Goal: Task Accomplishment & Management: Complete application form

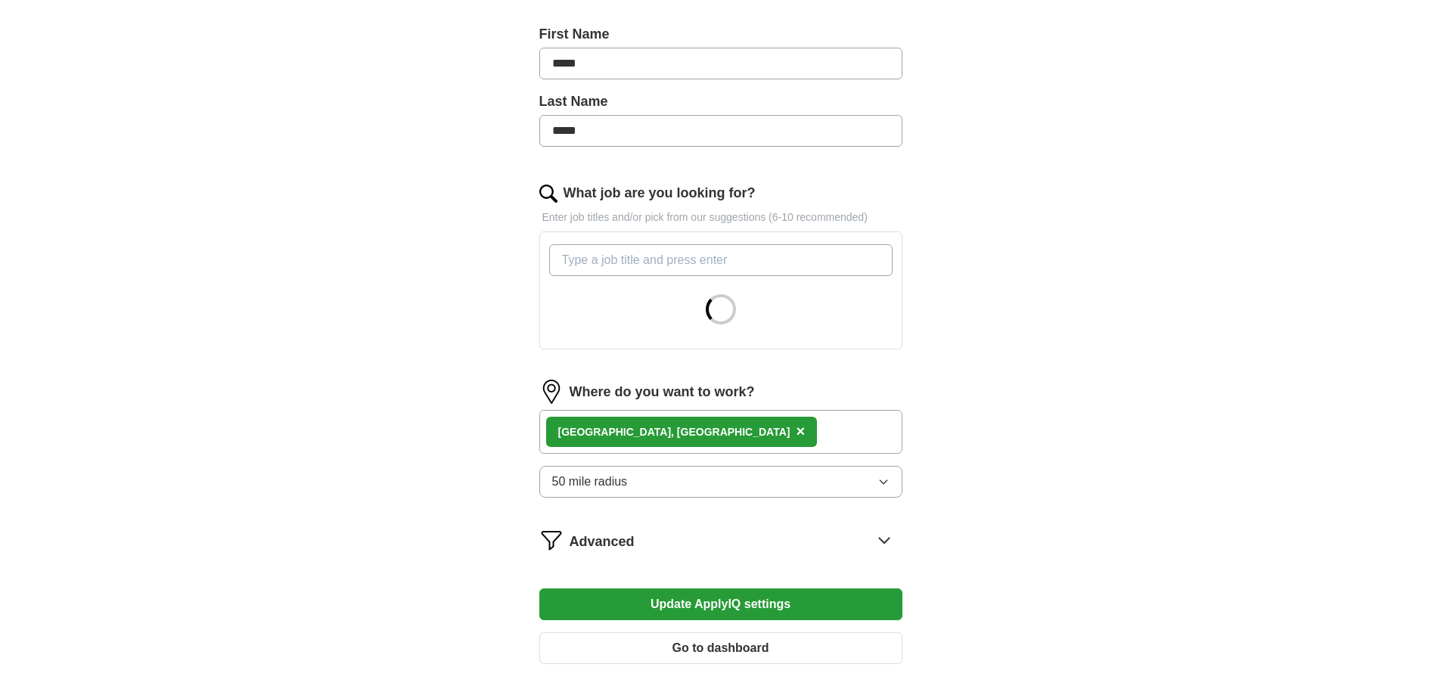
scroll to position [378, 0]
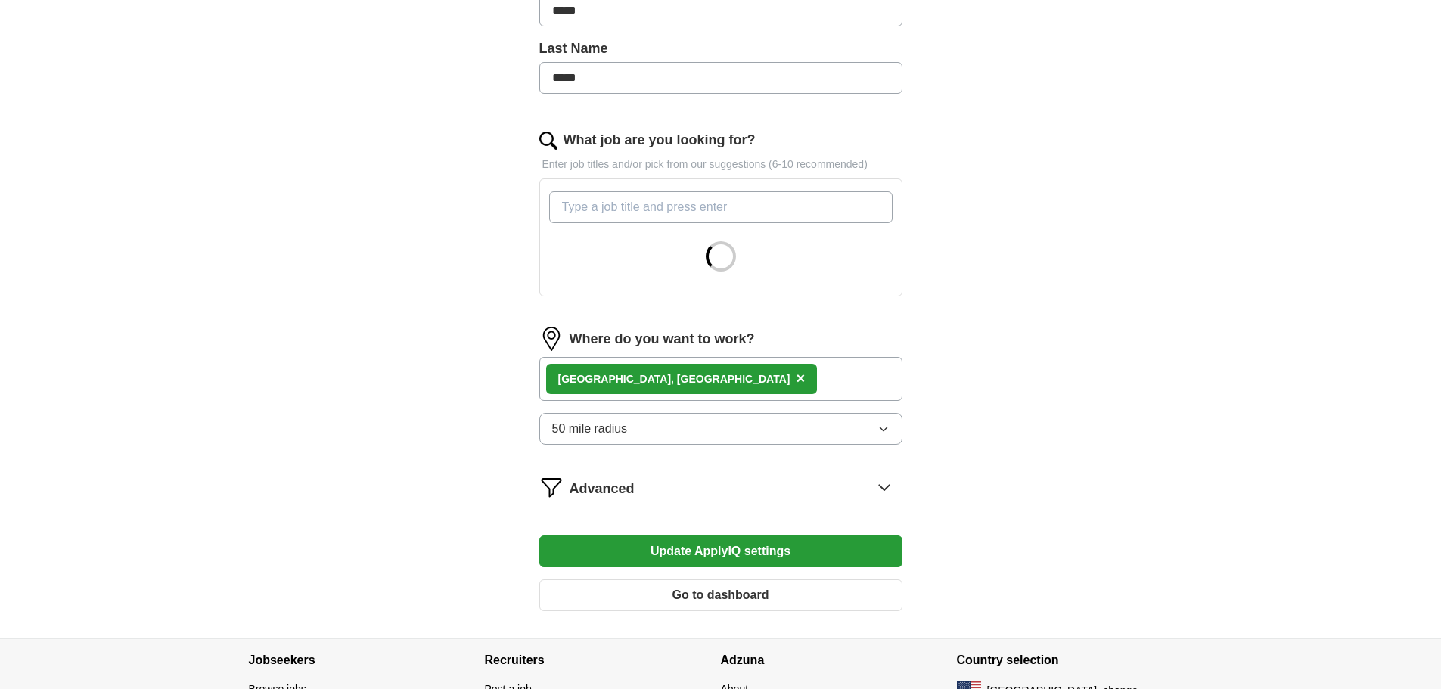
click at [796, 376] on span "×" at bounding box center [800, 378] width 9 height 17
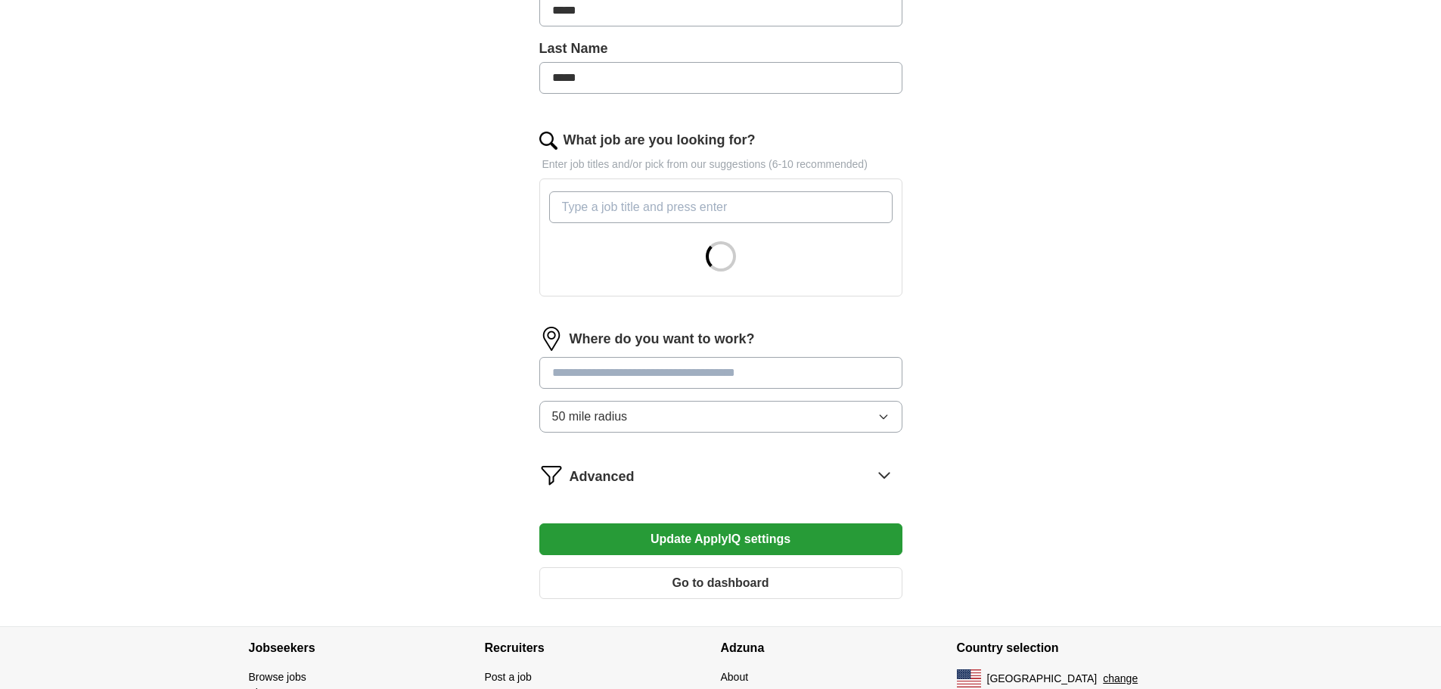
click at [622, 376] on input "text" at bounding box center [720, 373] width 363 height 32
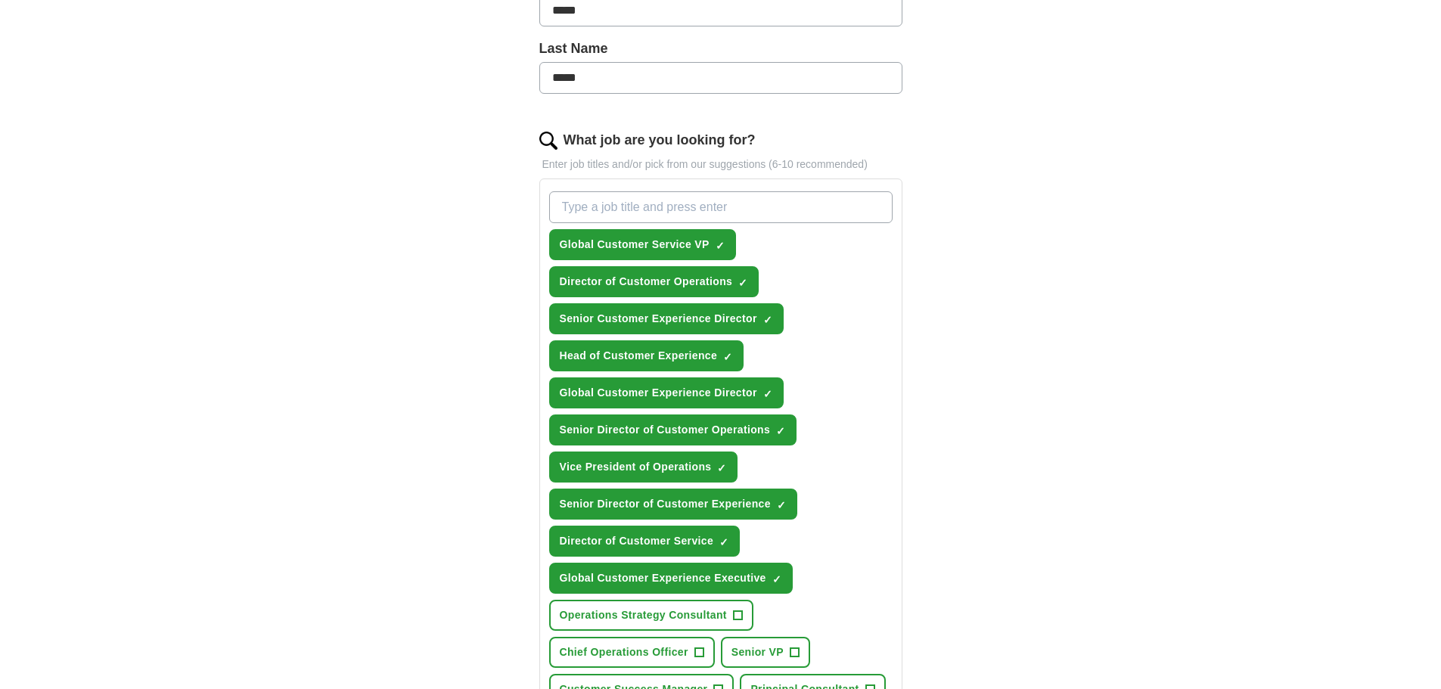
click at [1072, 489] on div "ApplyIQ Let ApplyIQ do the hard work of searching and applying for jobs. Just t…" at bounding box center [721, 441] width 968 height 1546
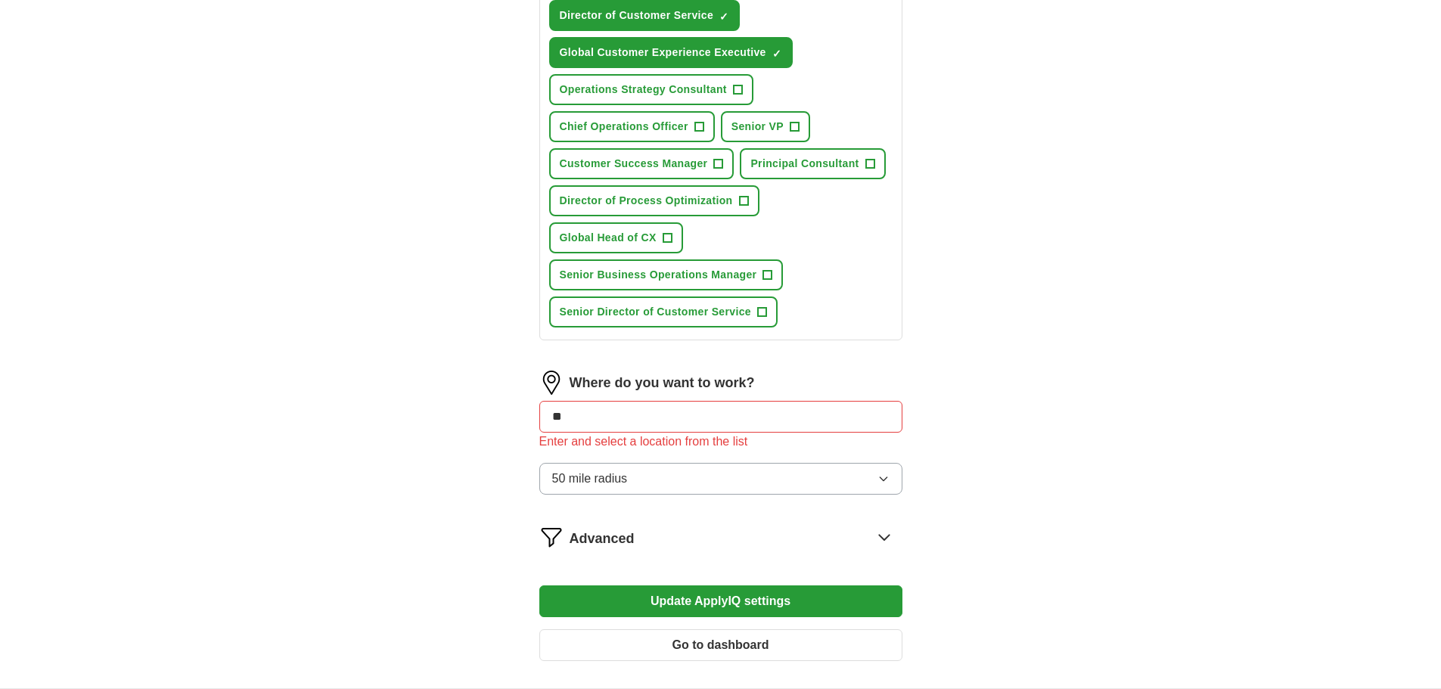
scroll to position [908, 0]
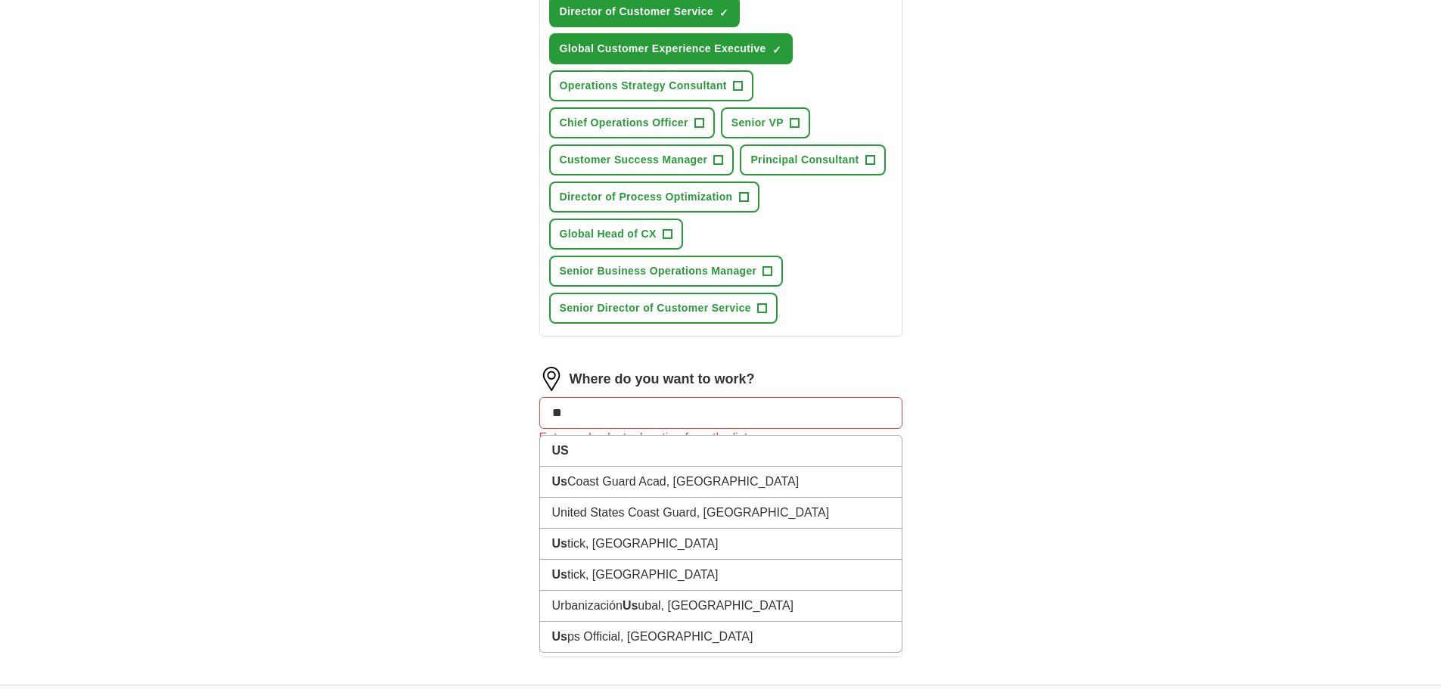
click at [642, 408] on input "**" at bounding box center [720, 413] width 363 height 32
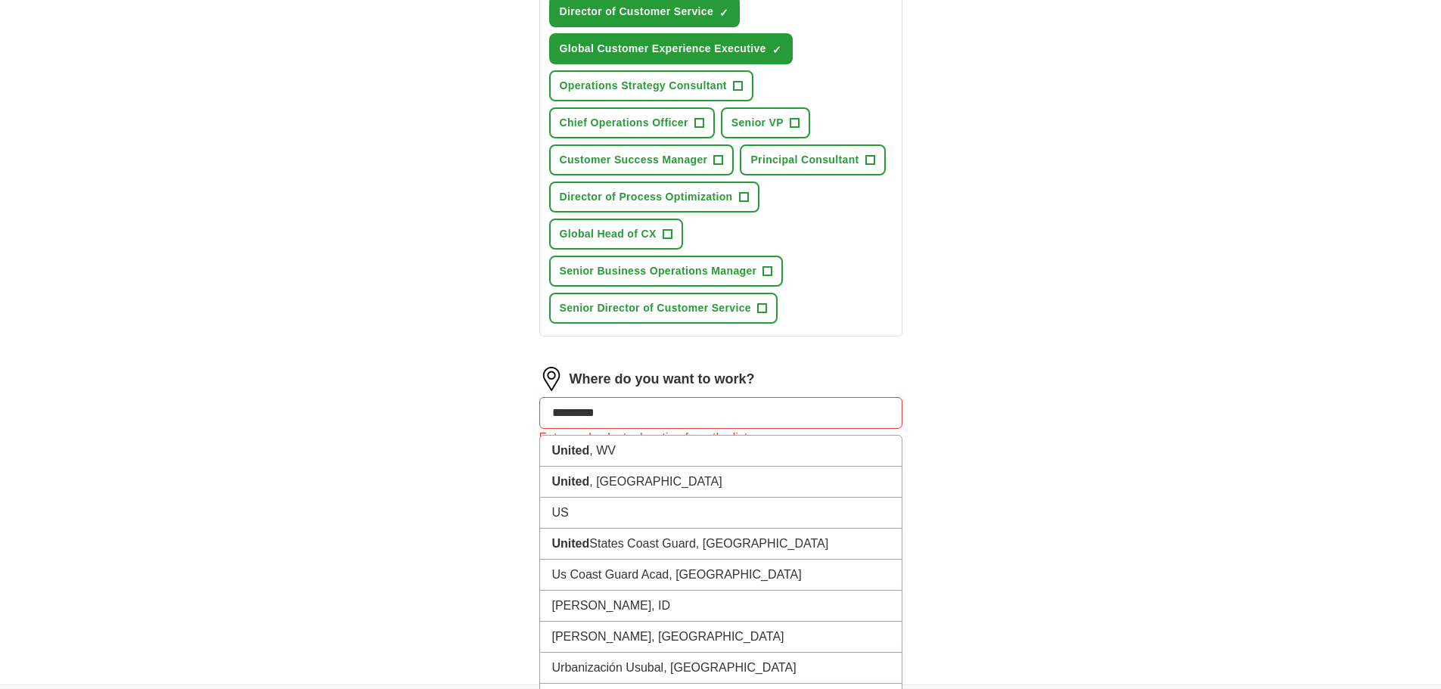
type input "**********"
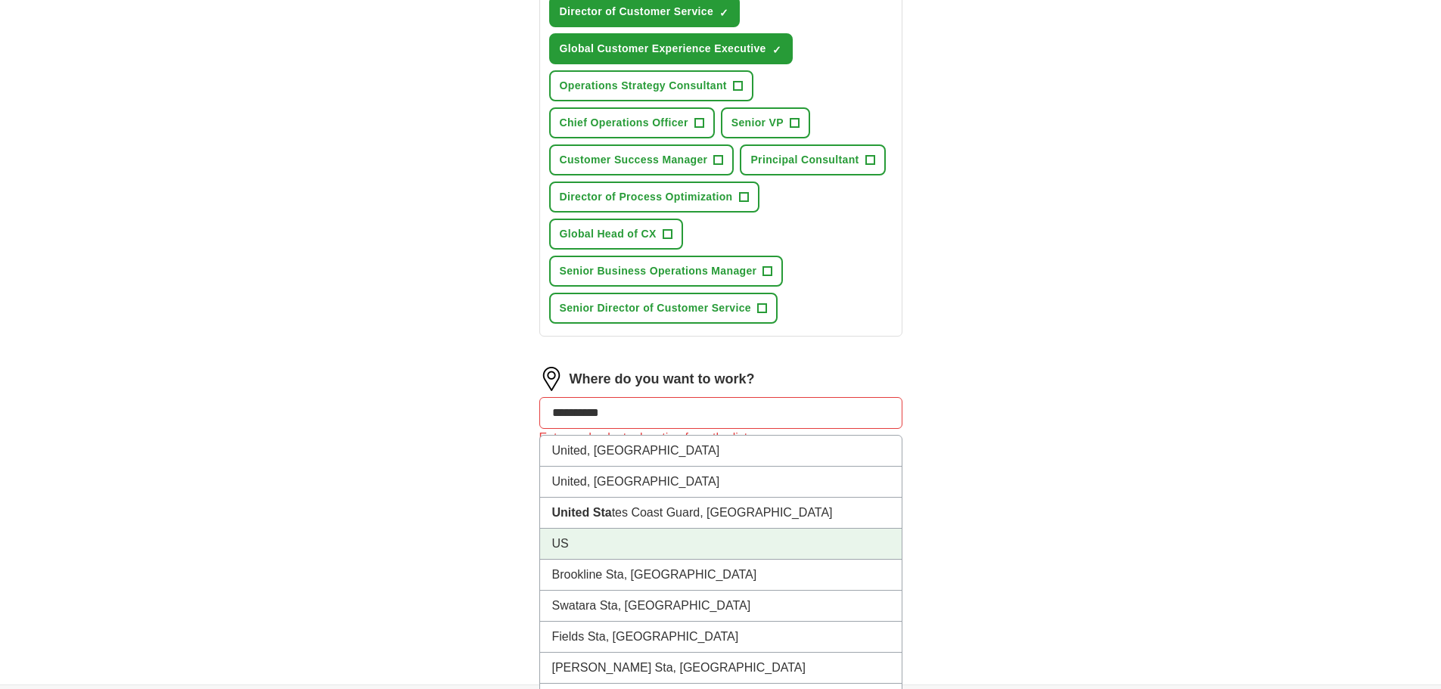
click at [618, 548] on li "US" at bounding box center [721, 544] width 362 height 31
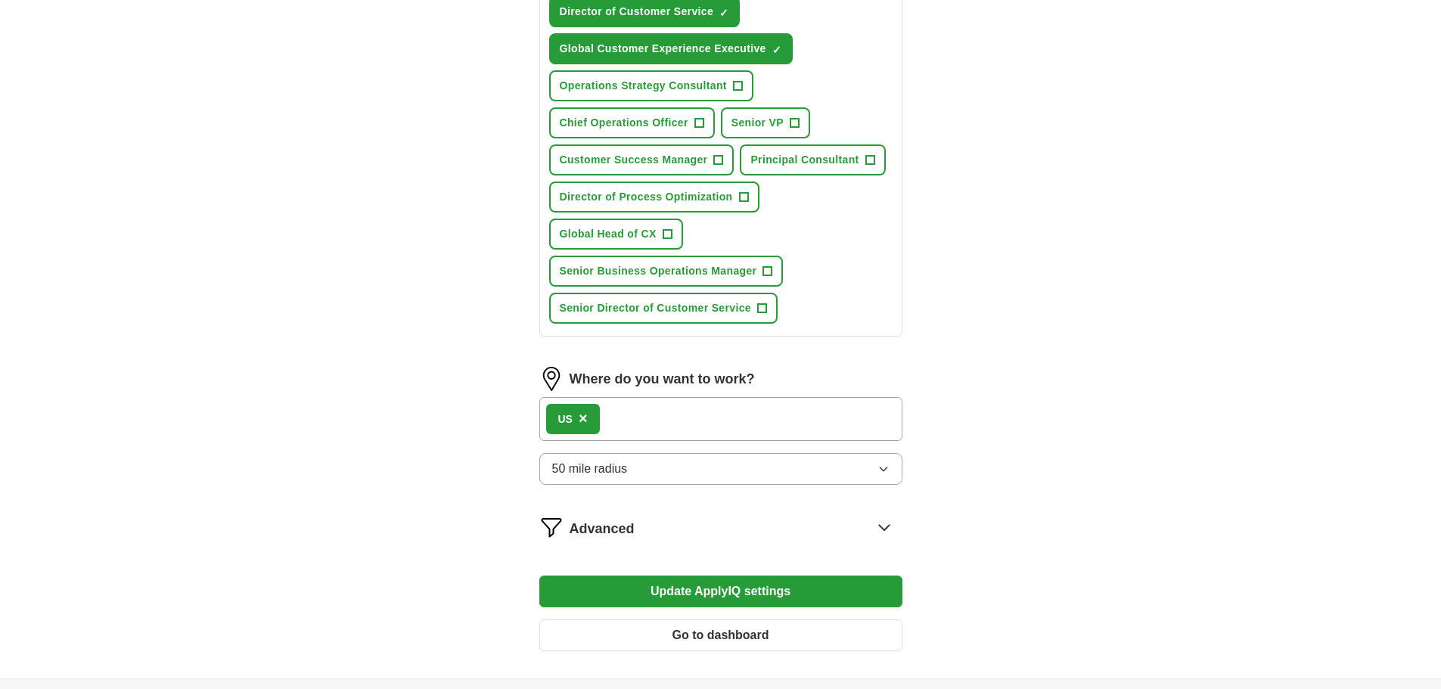
click at [886, 470] on icon "button" at bounding box center [883, 469] width 12 height 12
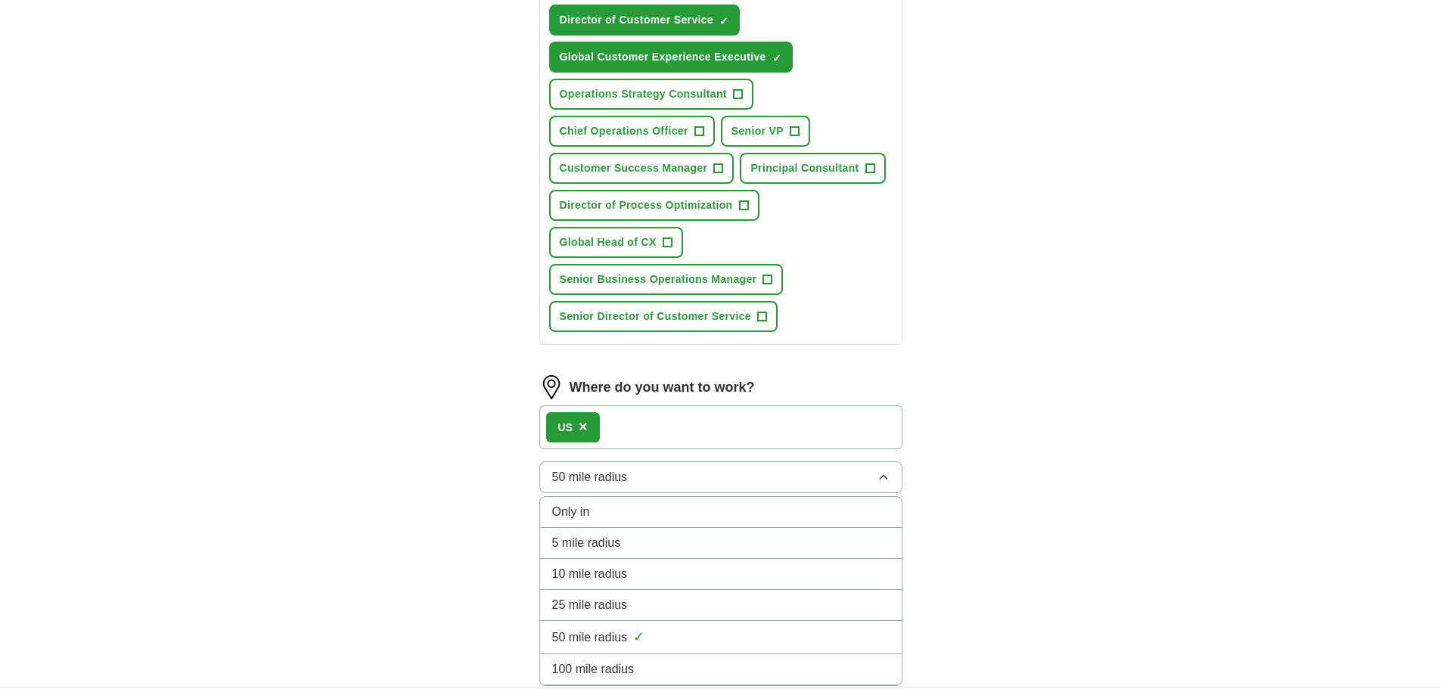
scroll to position [898, 0]
click at [641, 514] on div "Only in" at bounding box center [720, 513] width 337 height 18
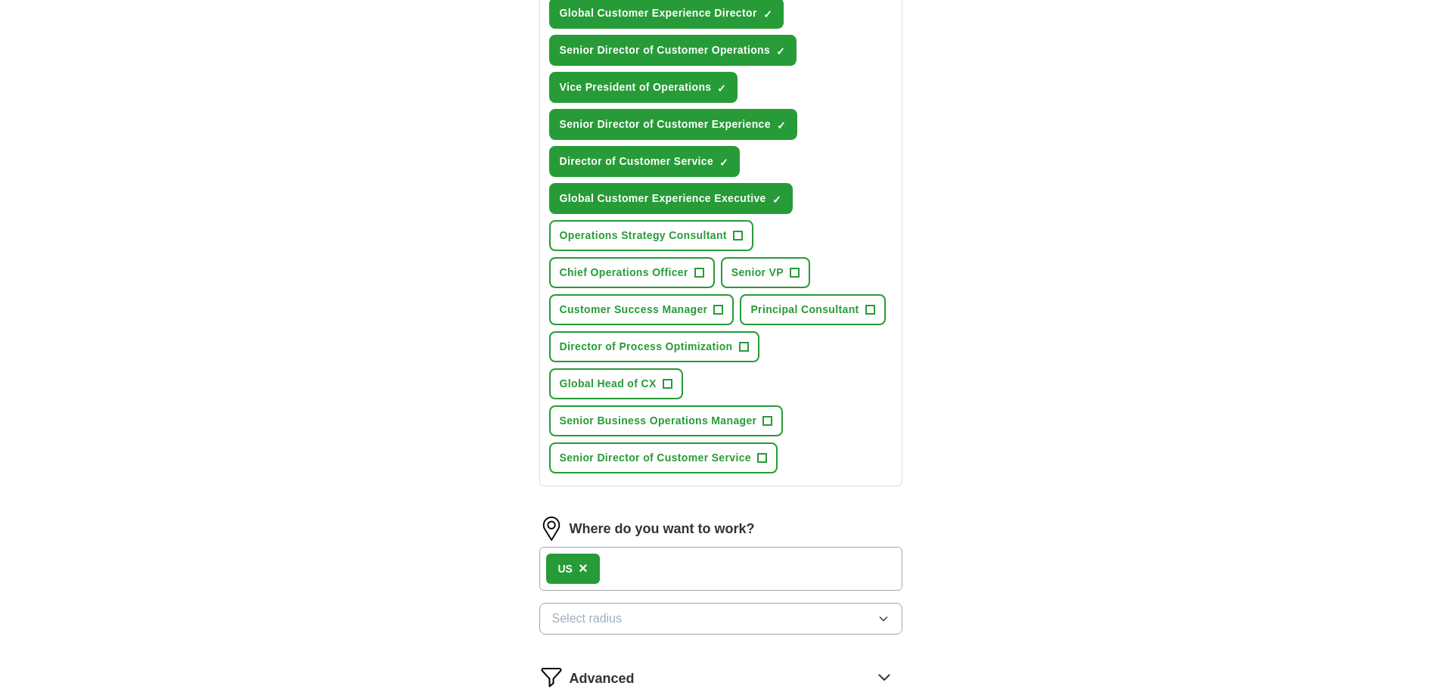
scroll to position [1050, 0]
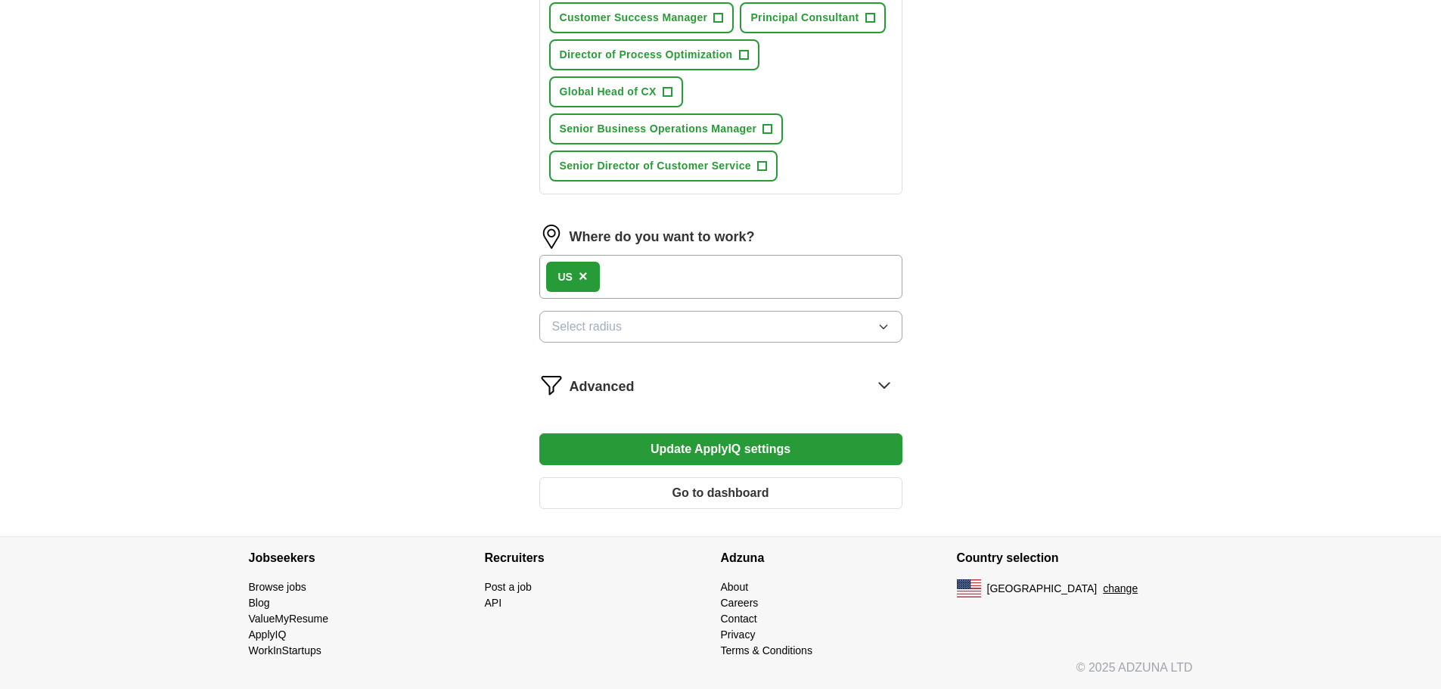
click at [731, 449] on button "Update ApplyIQ settings" at bounding box center [720, 449] width 363 height 32
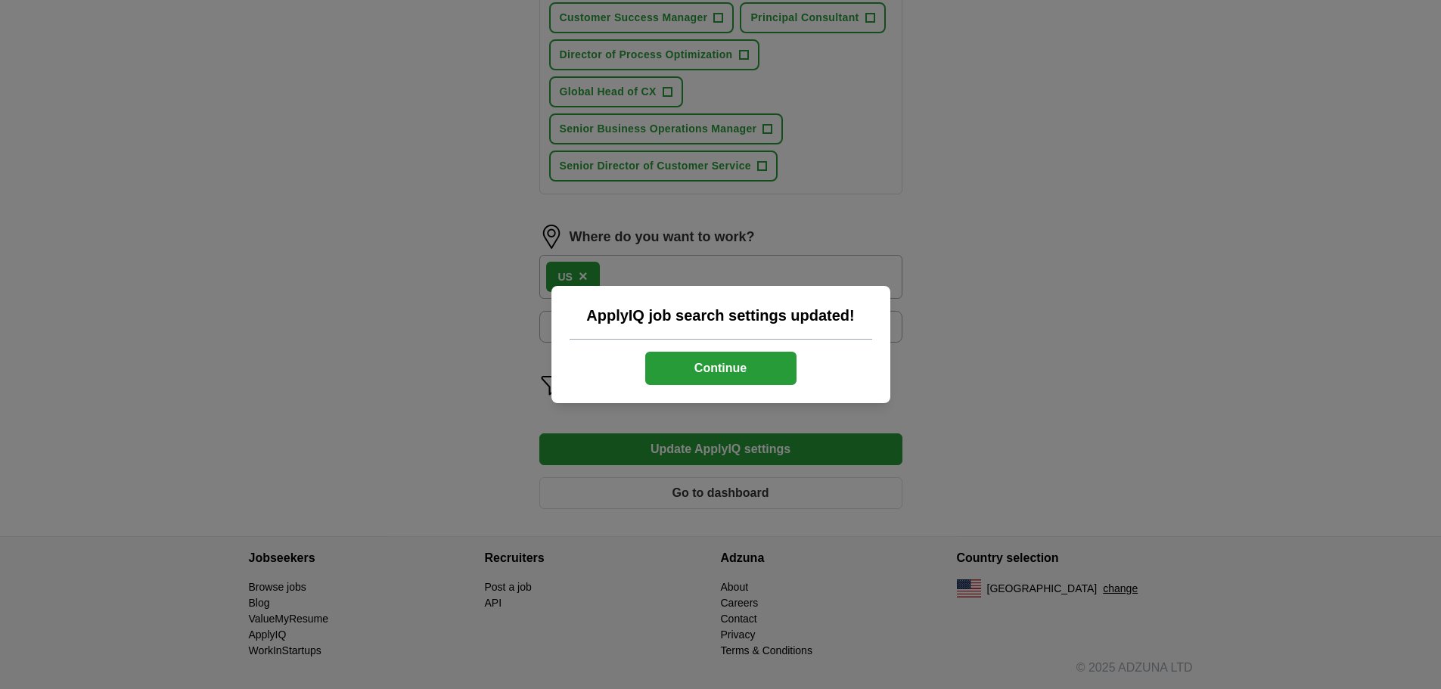
click at [715, 362] on button "Continue" at bounding box center [720, 368] width 151 height 33
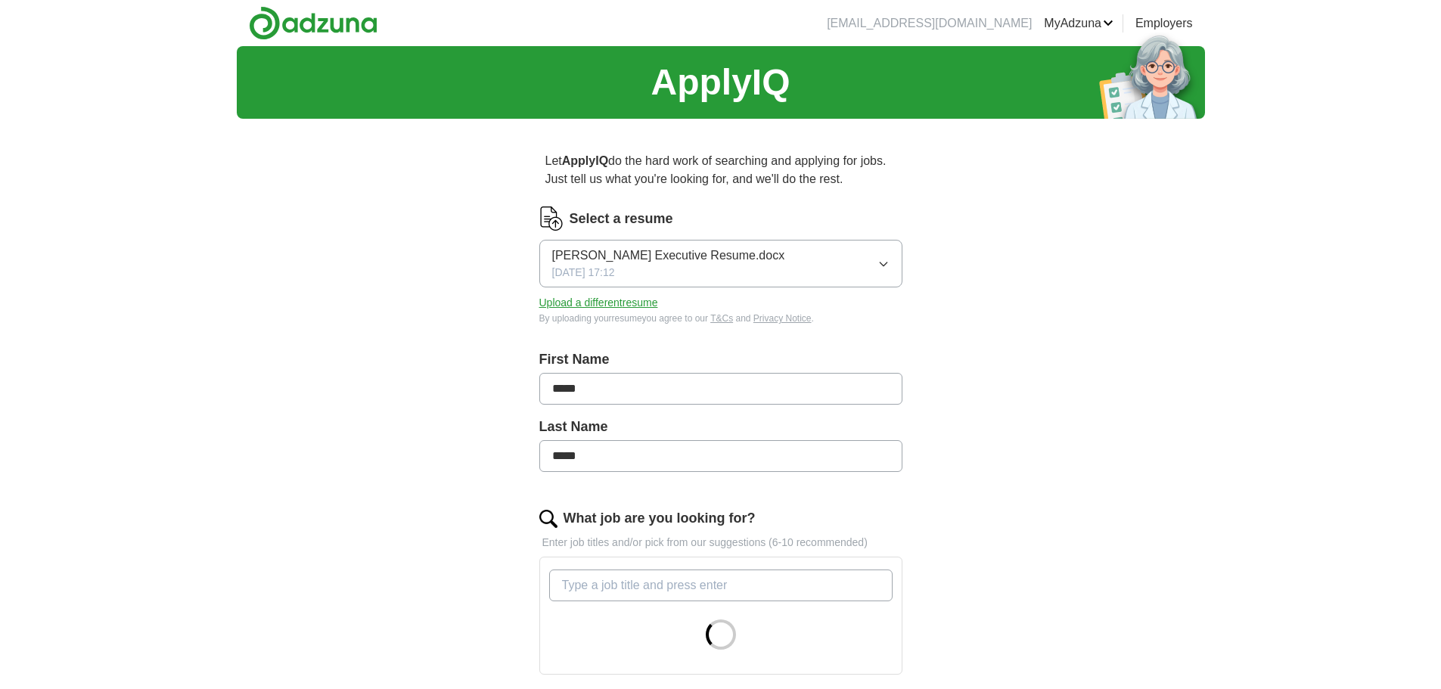
click at [883, 261] on icon "button" at bounding box center [883, 264] width 12 height 12
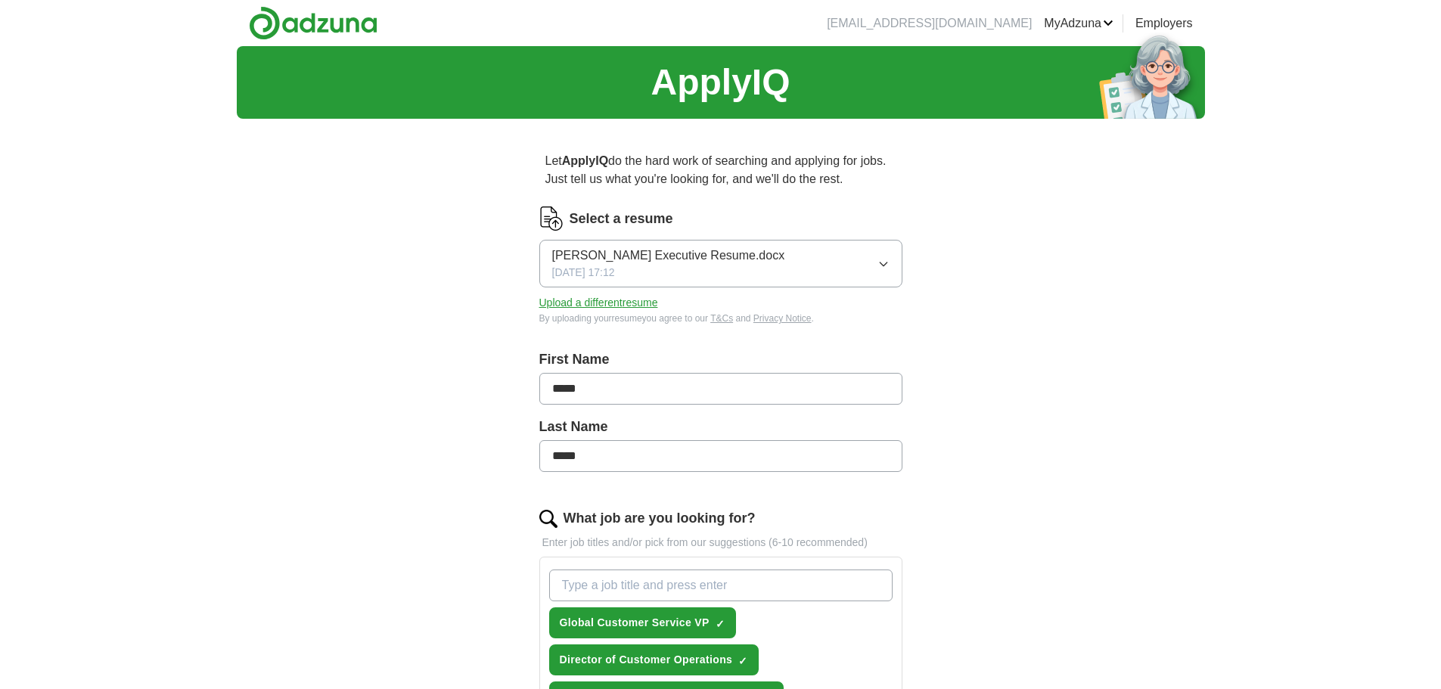
drag, startPoint x: 643, startPoint y: 358, endPoint x: 1088, endPoint y: 378, distance: 445.2
click at [709, 254] on span "[PERSON_NAME] Executive Resume.docx" at bounding box center [668, 256] width 233 height 18
click at [696, 311] on span "[PERSON_NAME] Executive Resume.docx" at bounding box center [668, 308] width 233 height 18
click at [883, 264] on icon "button" at bounding box center [883, 264] width 12 height 12
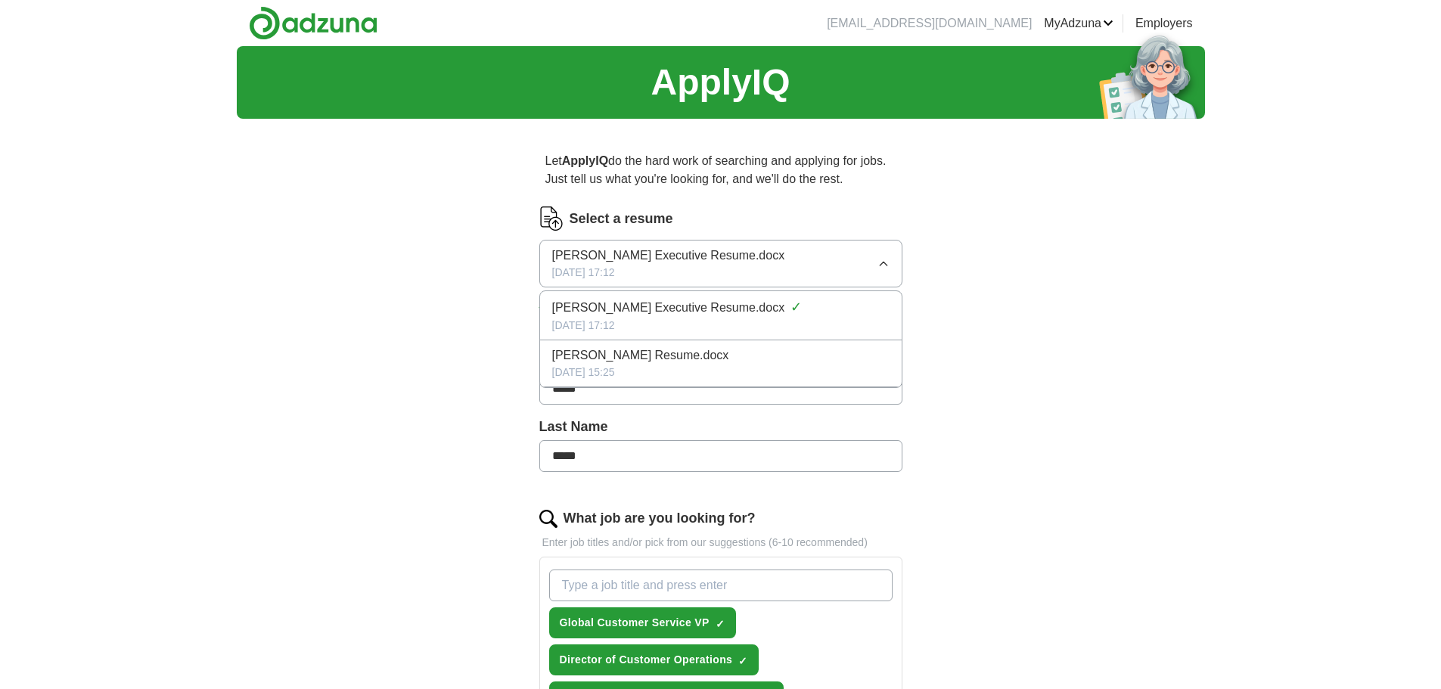
drag, startPoint x: 675, startPoint y: 358, endPoint x: 1022, endPoint y: 394, distance: 348.3
click at [893, 265] on button "[PERSON_NAME] Executive Resume.docx [DATE] 17:12" at bounding box center [720, 264] width 363 height 48
click at [352, 26] on img at bounding box center [313, 23] width 129 height 34
